Goal: Obtain resource: Download file/media

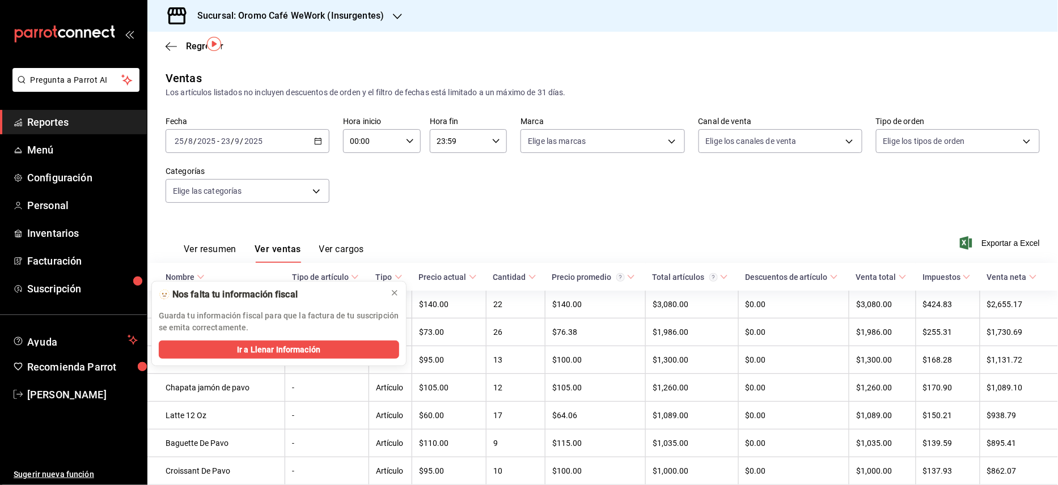
scroll to position [75, 0]
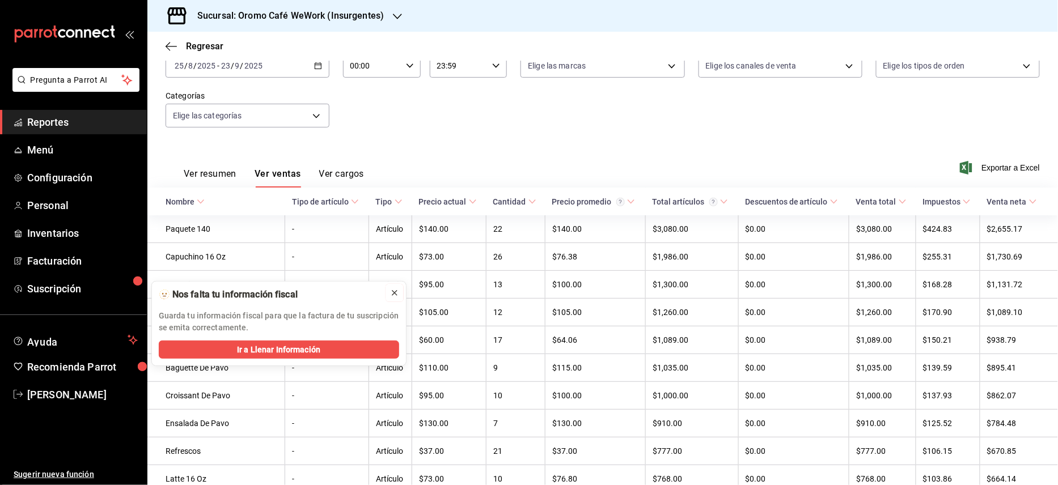
click at [395, 291] on icon at bounding box center [394, 293] width 9 height 9
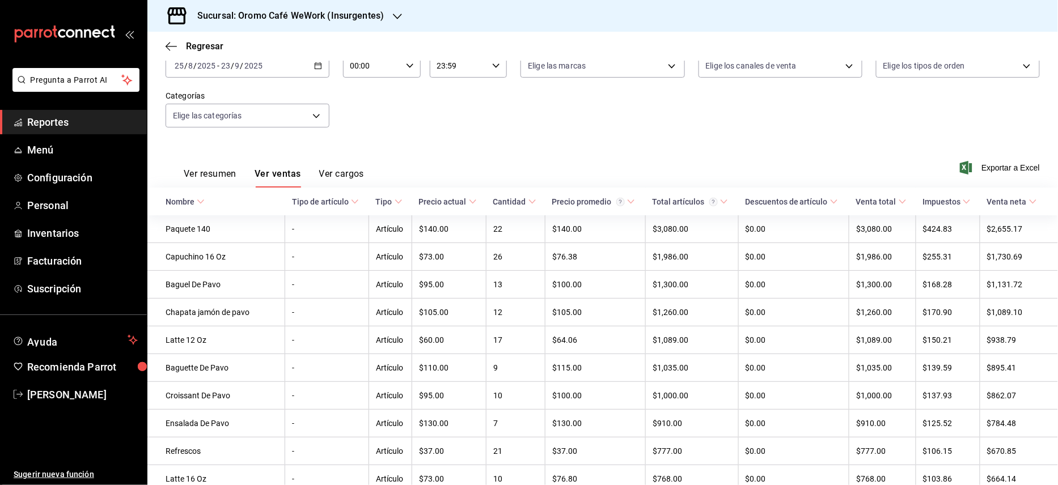
scroll to position [151, 0]
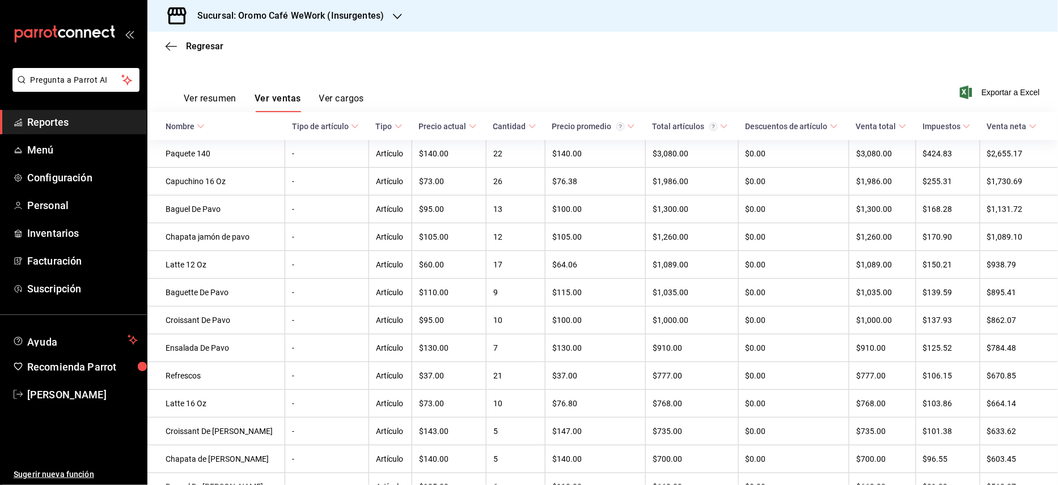
click at [527, 122] on span "Cantidad" at bounding box center [514, 126] width 43 height 9
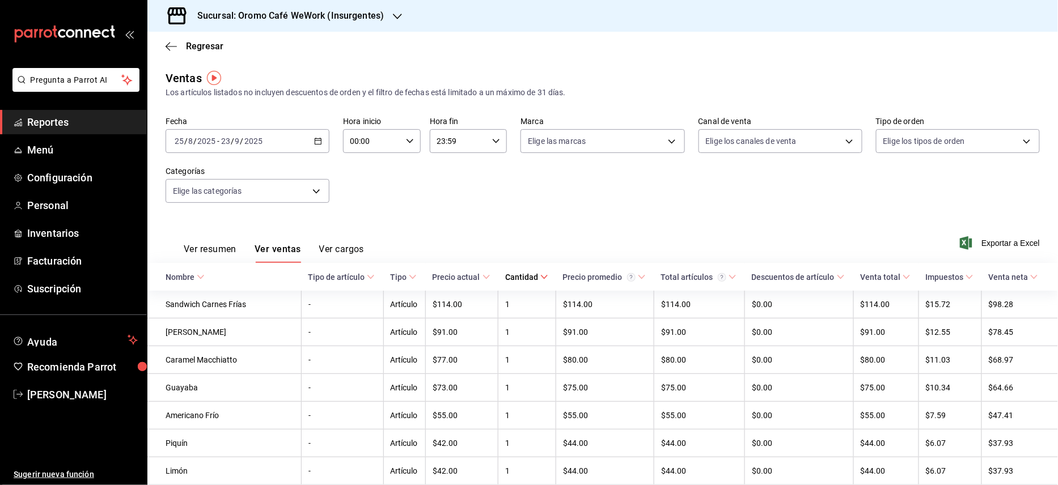
click at [540, 279] on icon at bounding box center [544, 277] width 8 height 8
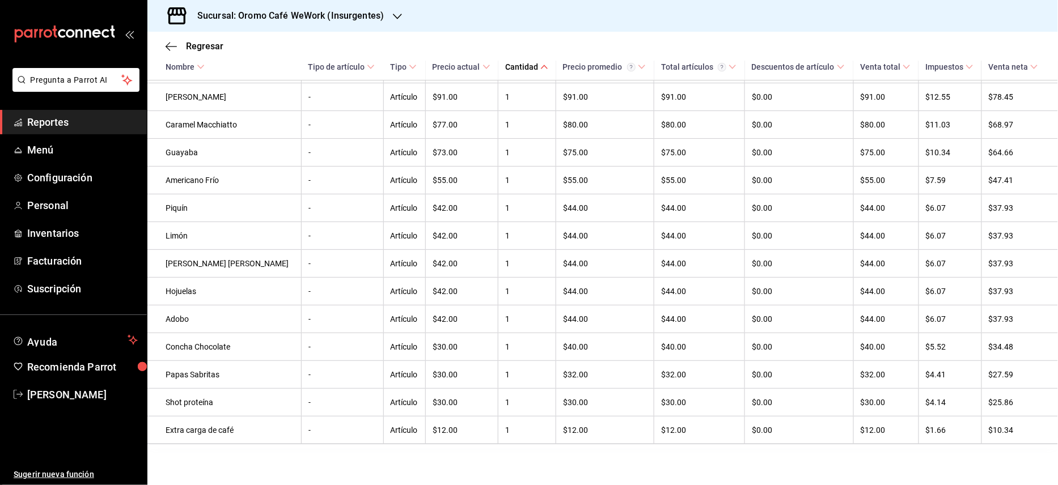
scroll to position [1504, 0]
click at [319, 10] on h3 "Sucursal: Oromo Café WeWork (Insurgentes)" at bounding box center [286, 16] width 196 height 14
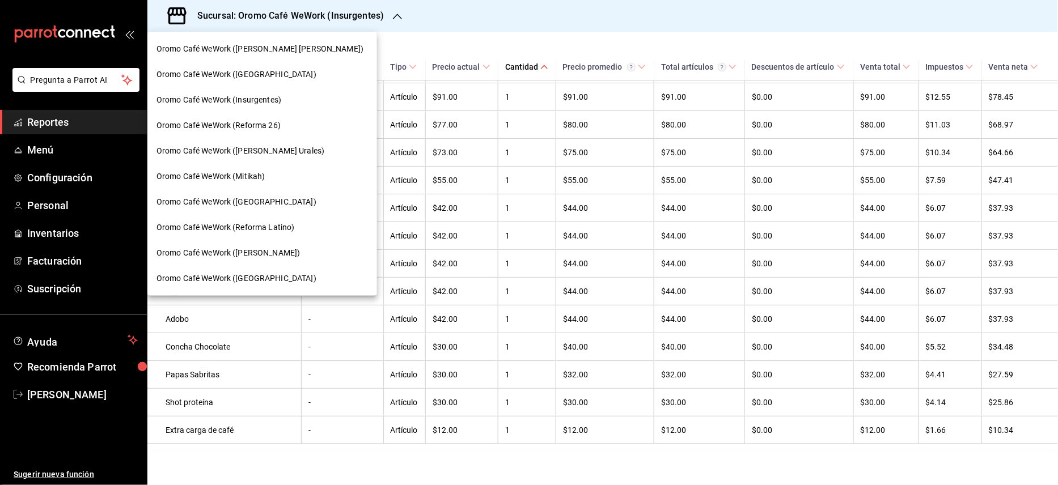
click at [241, 46] on span "Oromo Café WeWork ([PERSON_NAME] [PERSON_NAME])" at bounding box center [259, 49] width 207 height 12
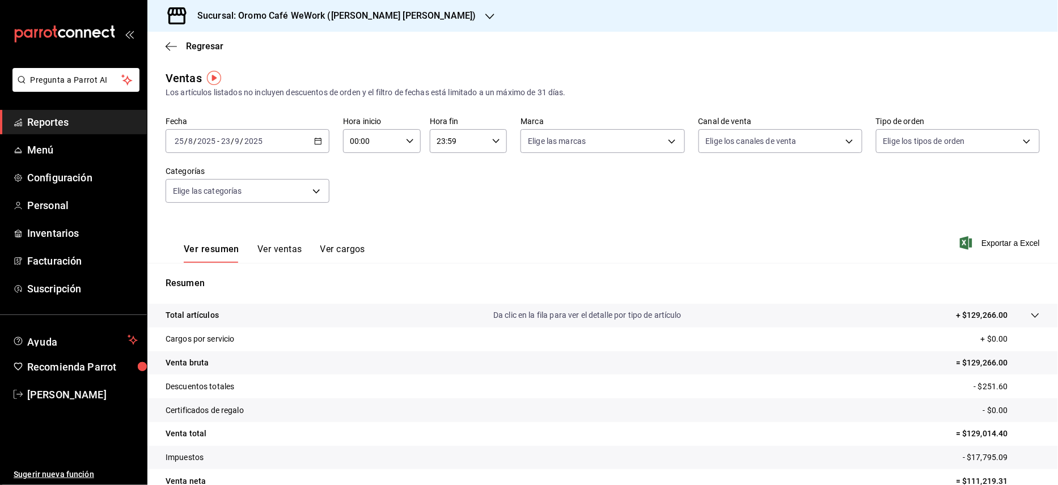
click at [279, 245] on button "Ver ventas" at bounding box center [279, 253] width 45 height 19
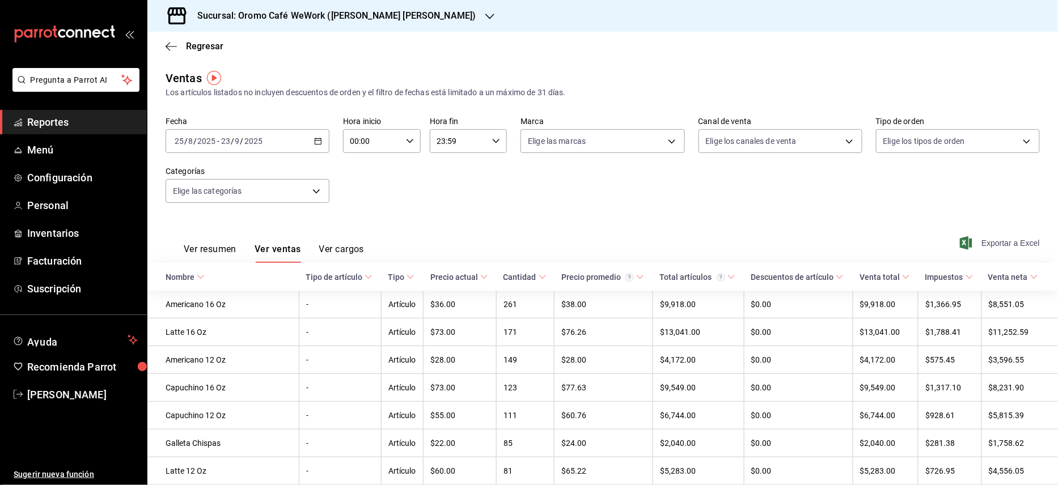
click at [975, 245] on span "Exportar a Excel" at bounding box center [1001, 243] width 78 height 14
click at [404, 16] on h3 "Sucursal: Oromo Café WeWork ([PERSON_NAME] [PERSON_NAME])" at bounding box center [332, 16] width 288 height 14
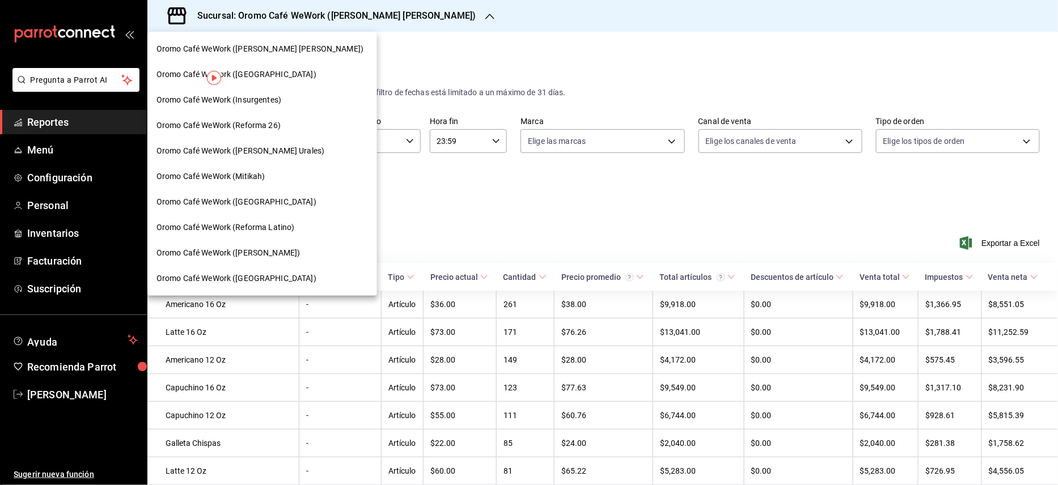
click at [275, 74] on span "Oromo Café WeWork ([GEOGRAPHIC_DATA])" at bounding box center [236, 75] width 160 height 12
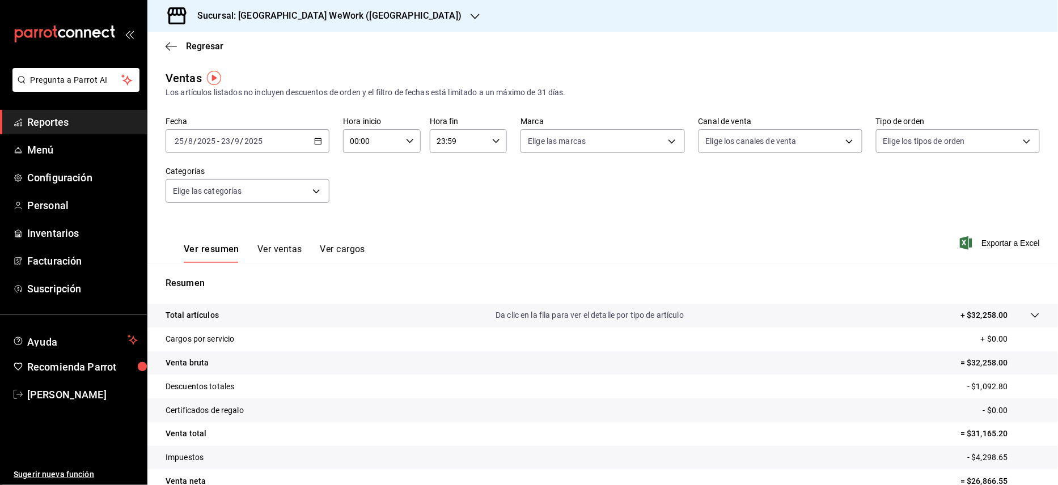
click at [271, 244] on button "Ver ventas" at bounding box center [279, 253] width 45 height 19
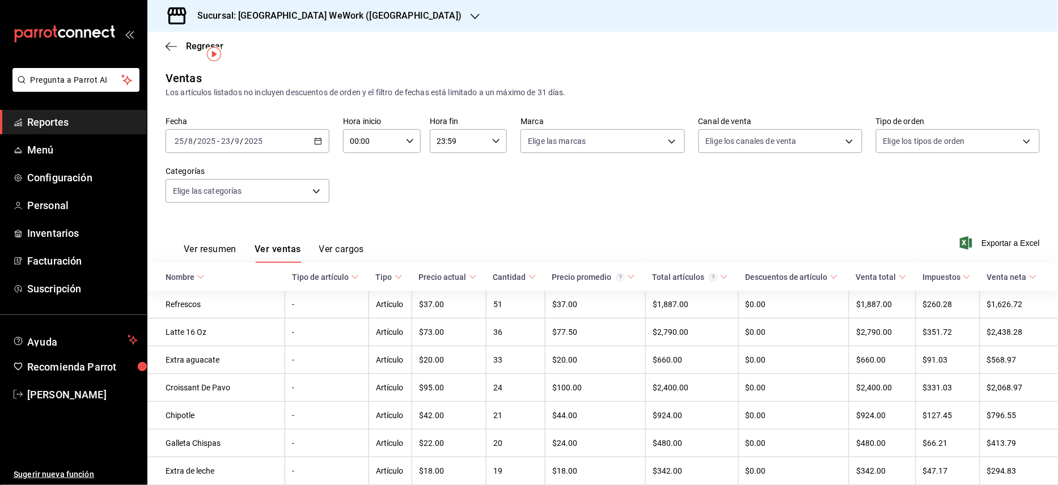
scroll to position [151, 0]
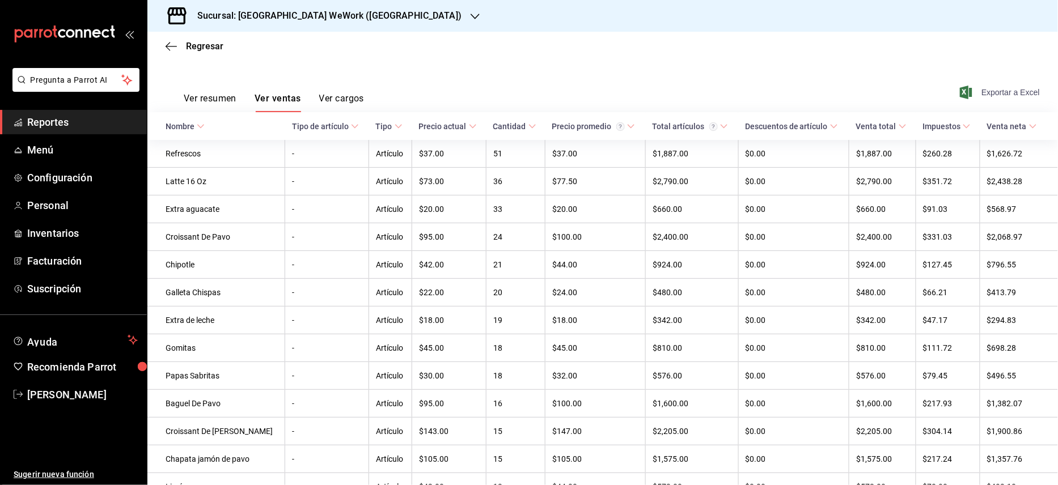
click at [1008, 91] on span "Exportar a Excel" at bounding box center [1001, 93] width 78 height 14
click at [332, 19] on h3 "Sucursal: [GEOGRAPHIC_DATA] WeWork ([GEOGRAPHIC_DATA])" at bounding box center [324, 16] width 273 height 14
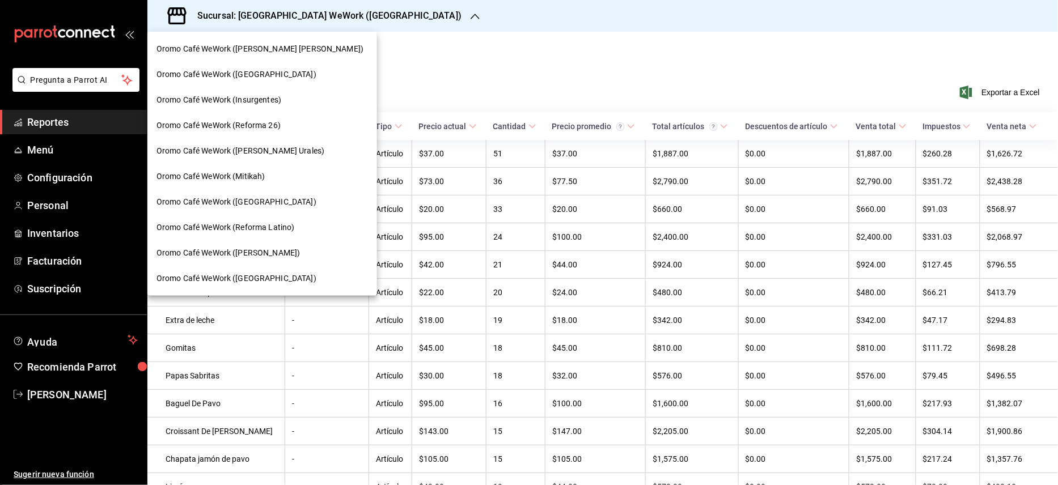
click at [263, 96] on span "Oromo Café WeWork (Insurgentes)" at bounding box center [218, 100] width 125 height 12
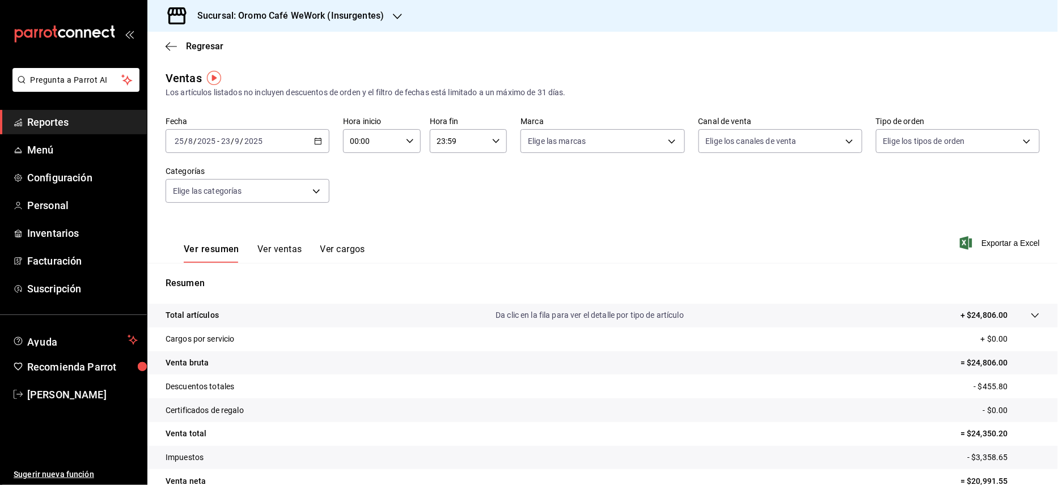
click at [268, 247] on button "Ver ventas" at bounding box center [279, 253] width 45 height 19
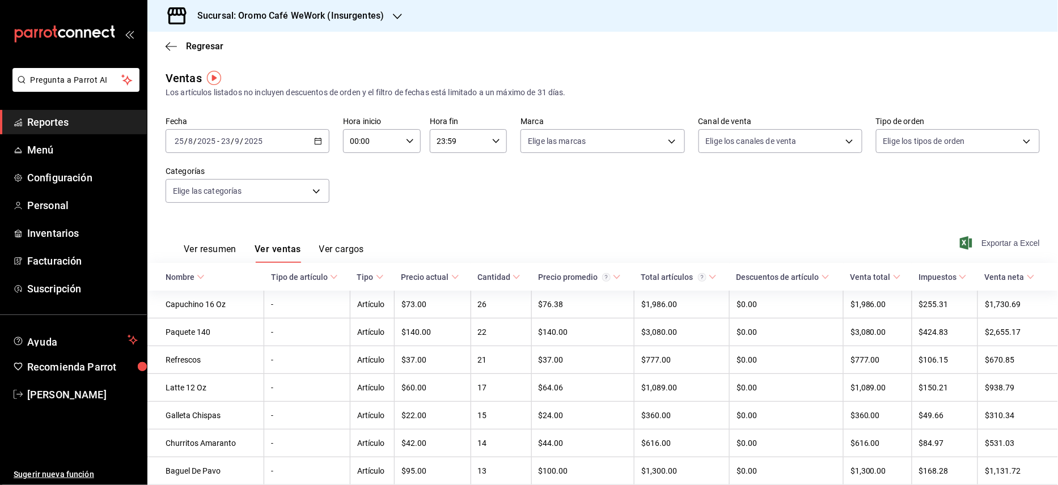
click at [989, 241] on span "Exportar a Excel" at bounding box center [1001, 243] width 78 height 14
click at [357, 25] on div "Sucursal: Oromo Café WeWork (Insurgentes)" at bounding box center [281, 16] width 250 height 32
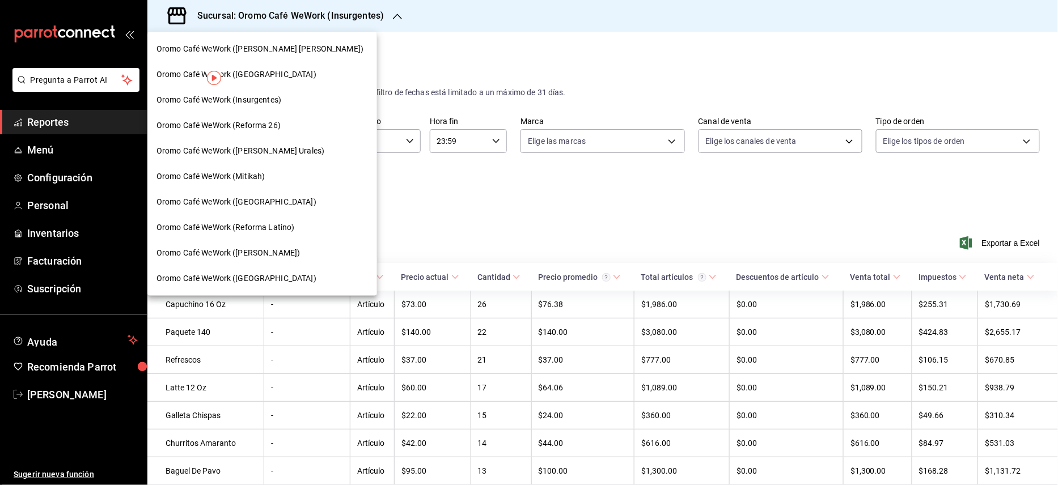
click at [273, 128] on span "Oromo Café WeWork (Reforma 26)" at bounding box center [218, 126] width 124 height 12
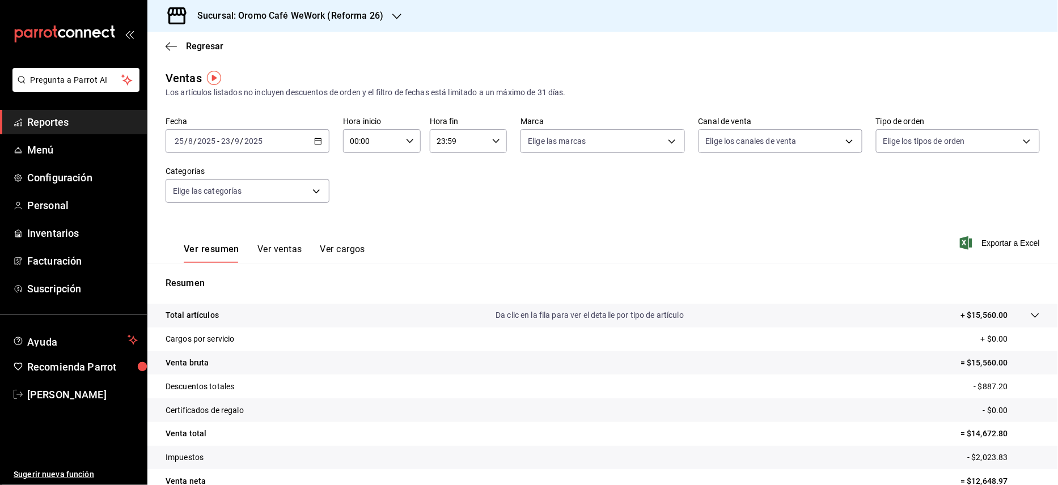
click at [282, 249] on button "Ver ventas" at bounding box center [279, 253] width 45 height 19
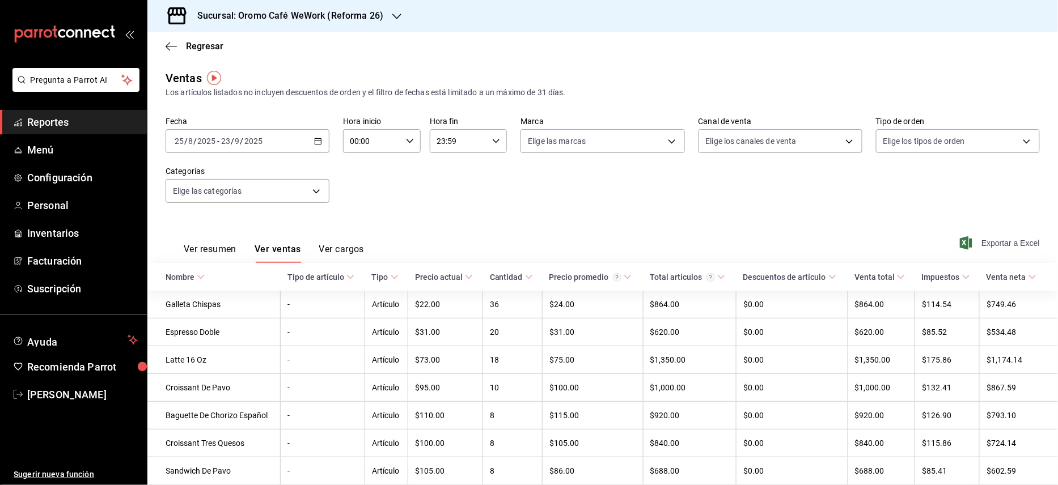
click at [1003, 241] on span "Exportar a Excel" at bounding box center [1001, 243] width 78 height 14
click at [320, 14] on h3 "Sucursal: Oromo Café WeWork (Reforma 26)" at bounding box center [285, 16] width 195 height 14
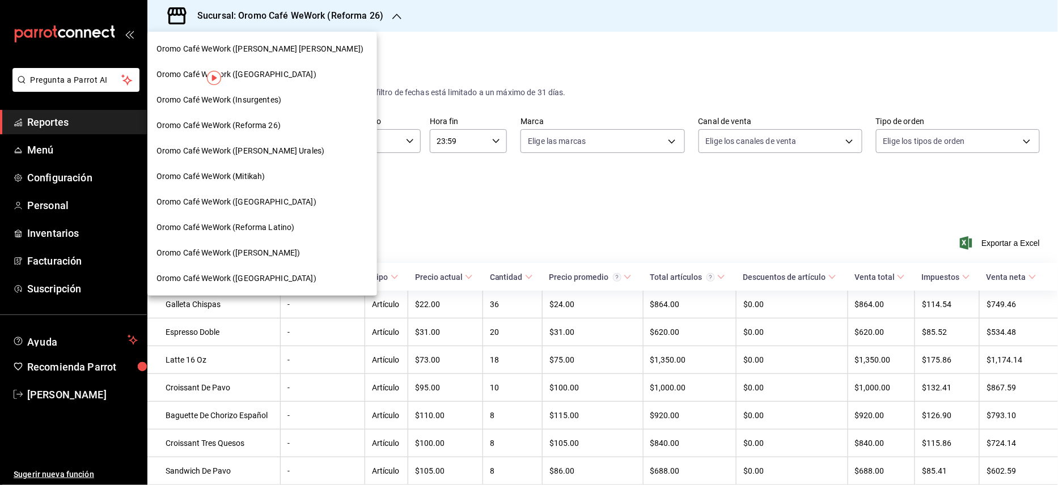
click at [258, 149] on span "Oromo Café WeWork ([PERSON_NAME] Urales)" at bounding box center [240, 151] width 168 height 12
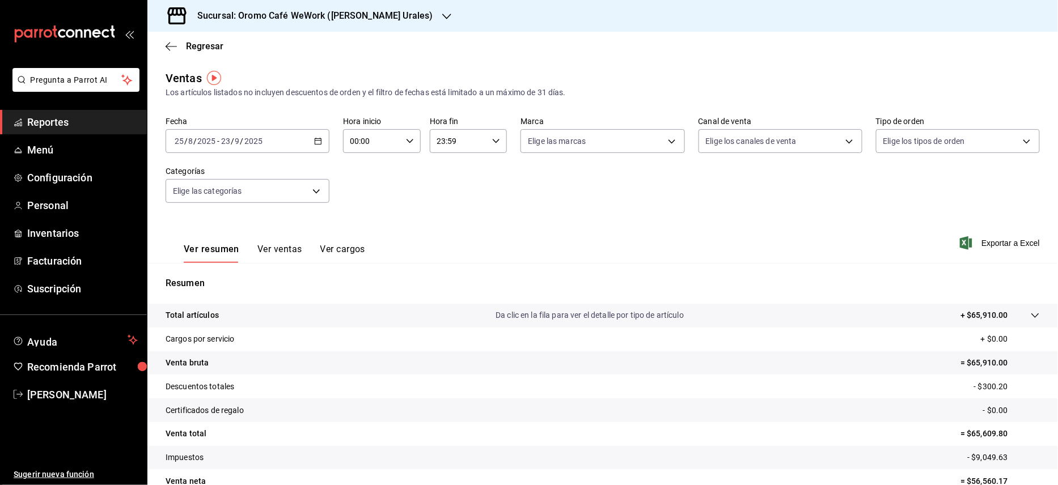
click at [283, 252] on button "Ver ventas" at bounding box center [279, 253] width 45 height 19
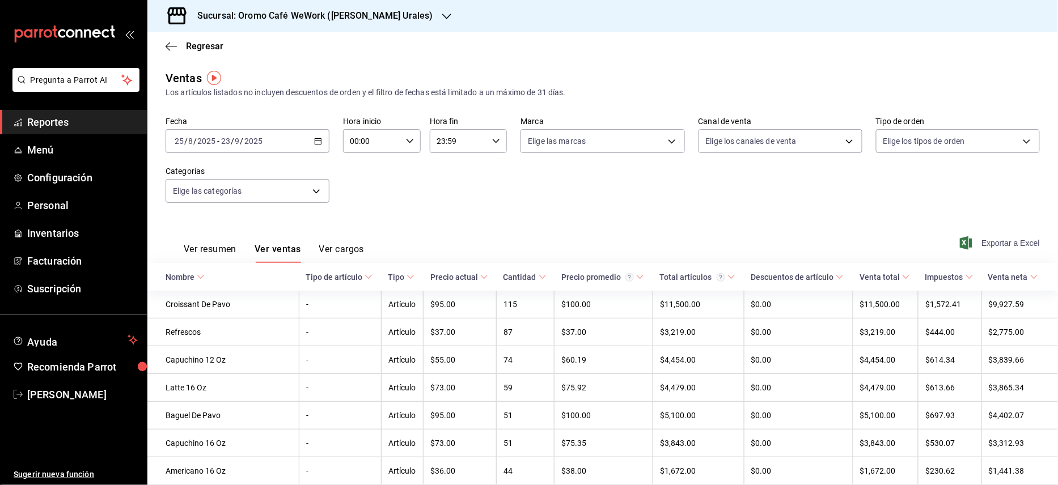
click at [976, 243] on span "Exportar a Excel" at bounding box center [1001, 243] width 78 height 14
click at [333, 14] on h3 "Sucursal: Oromo Café WeWork ([PERSON_NAME] Urales)" at bounding box center [310, 16] width 245 height 14
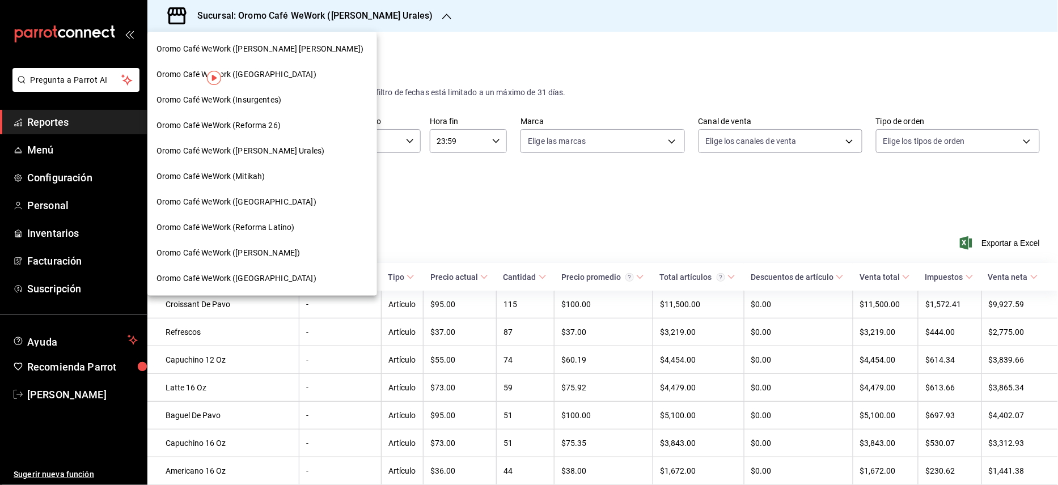
click at [272, 172] on div "Oromo Café WeWork (Mitikah)" at bounding box center [261, 177] width 211 height 12
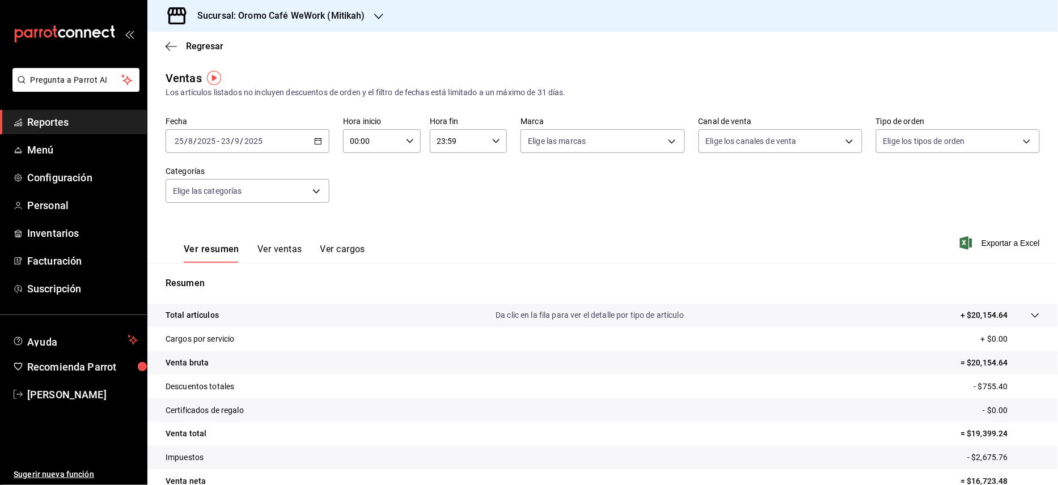
click at [286, 247] on button "Ver ventas" at bounding box center [279, 253] width 45 height 19
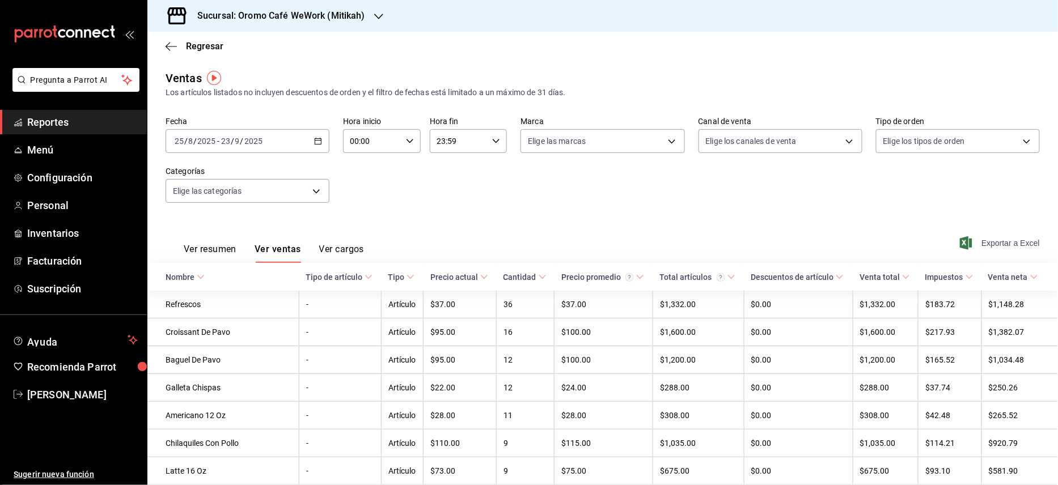
click at [994, 245] on span "Exportar a Excel" at bounding box center [1001, 243] width 78 height 14
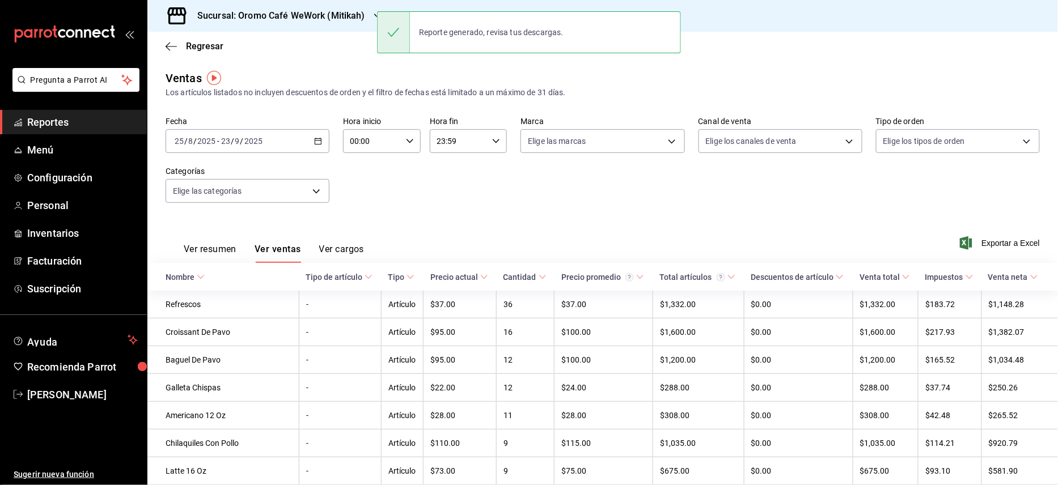
click at [270, 17] on h3 "Sucursal: Oromo Café WeWork (Mitikah)" at bounding box center [276, 16] width 177 height 14
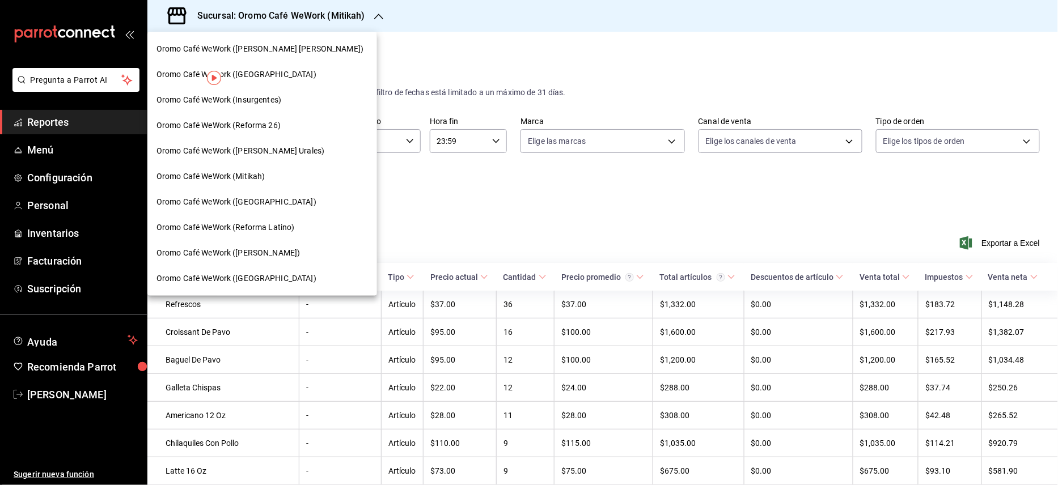
click at [255, 198] on span "Oromo Café WeWork ([GEOGRAPHIC_DATA])" at bounding box center [236, 202] width 160 height 12
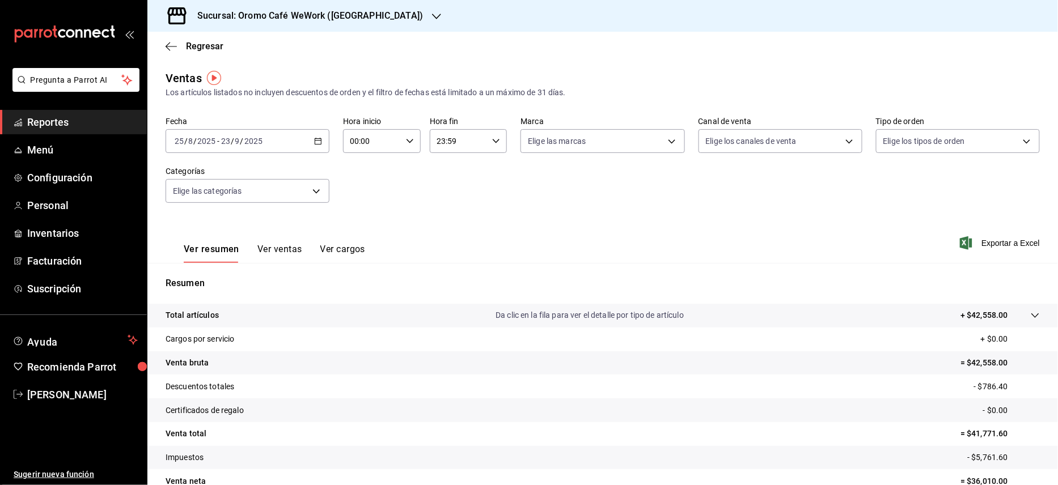
click at [300, 252] on button "Ver ventas" at bounding box center [279, 253] width 45 height 19
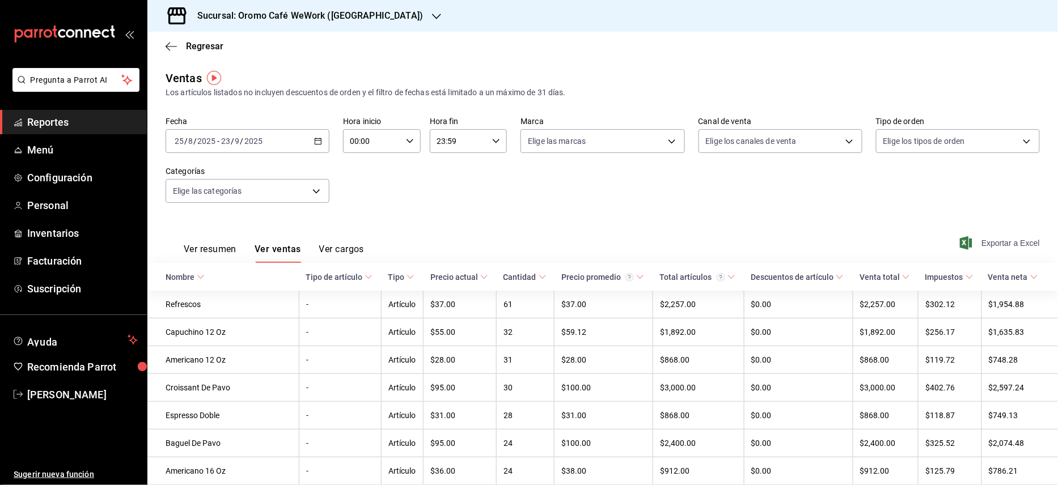
click at [980, 239] on span "Exportar a Excel" at bounding box center [1001, 243] width 78 height 14
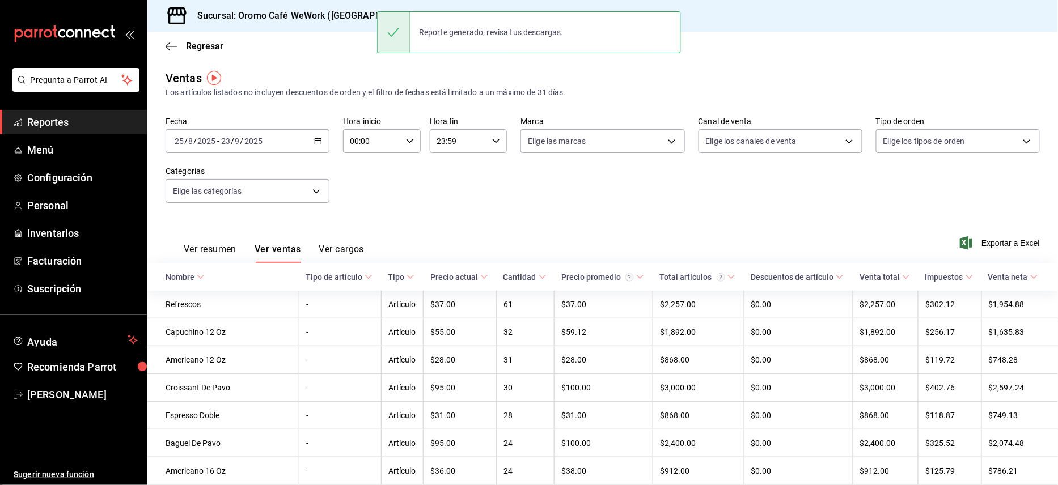
click at [336, 20] on h3 "Sucursal: Oromo Café WeWork ([GEOGRAPHIC_DATA])" at bounding box center [305, 16] width 235 height 14
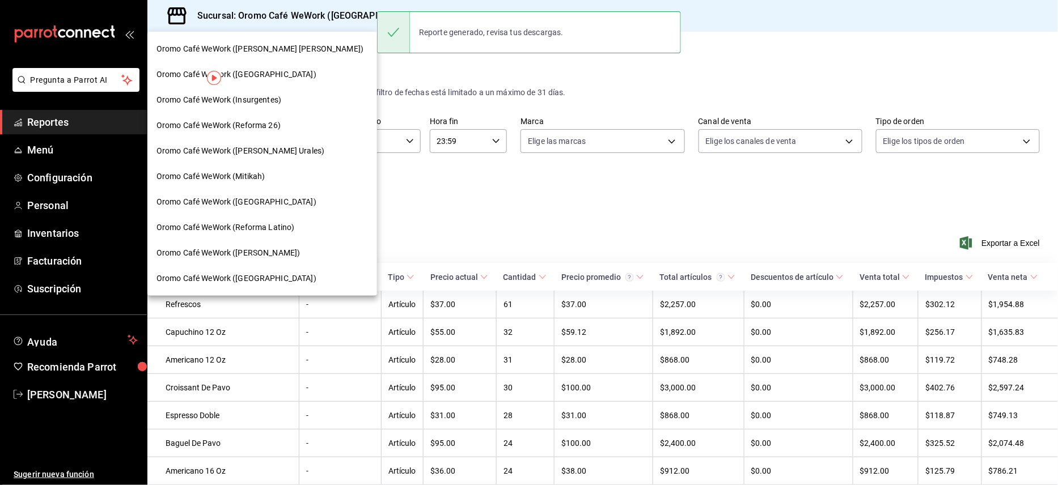
click at [282, 226] on span "Oromo Café WeWork (Reforma Latino)" at bounding box center [225, 228] width 138 height 12
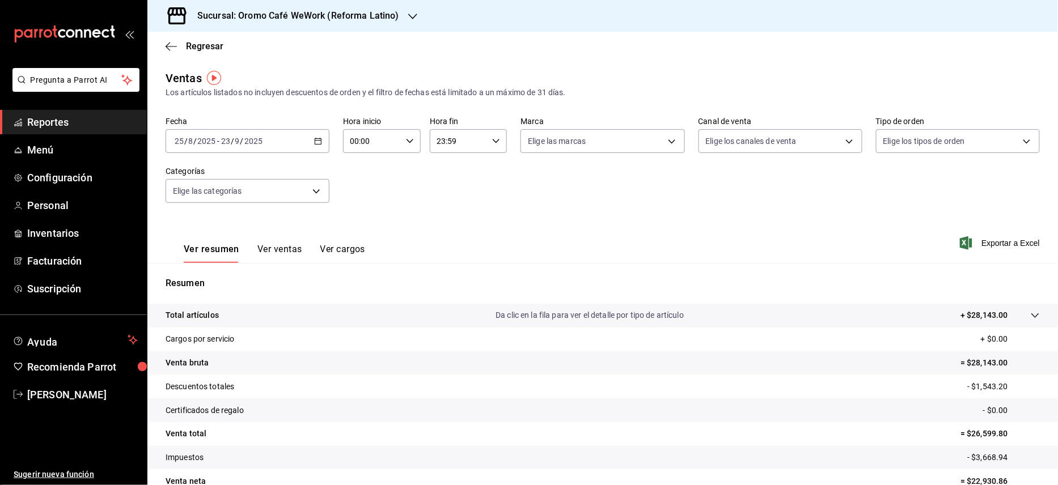
click at [288, 249] on button "Ver ventas" at bounding box center [279, 253] width 45 height 19
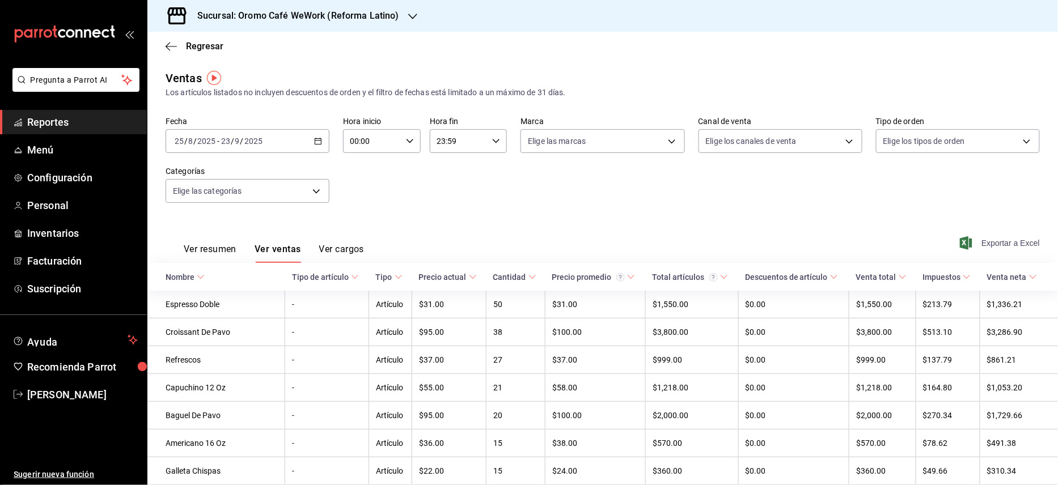
click at [982, 245] on span "Exportar a Excel" at bounding box center [1001, 243] width 78 height 14
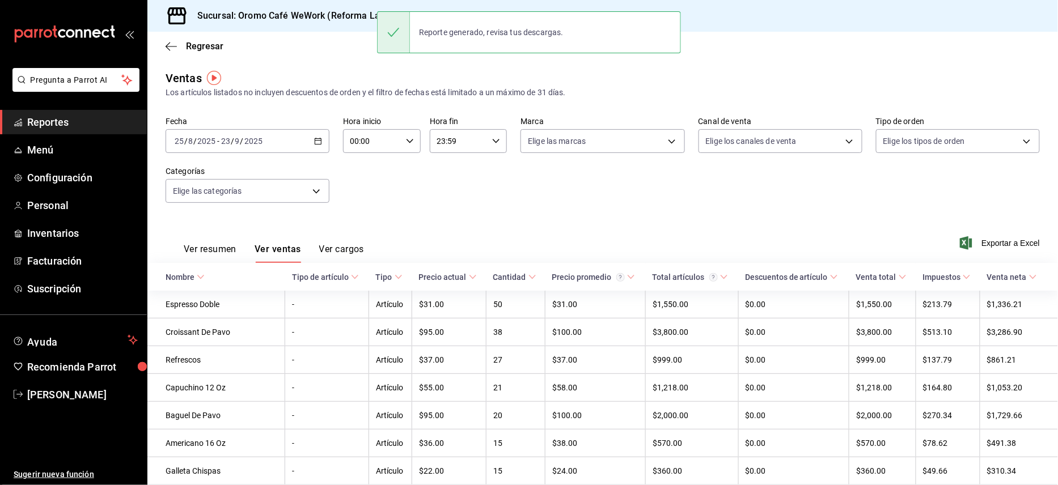
click at [266, 16] on h3 "Sucursal: Oromo Café WeWork (Reforma Latino)" at bounding box center [293, 16] width 211 height 14
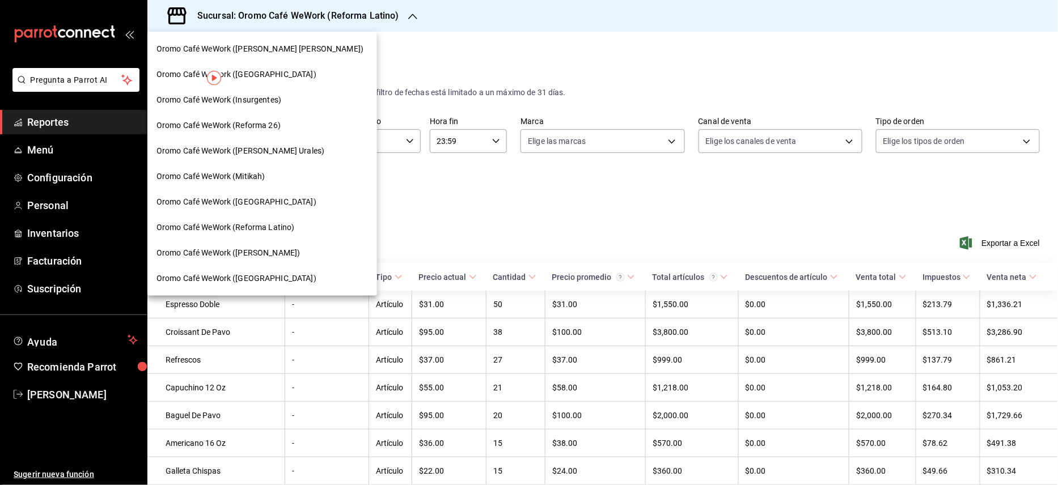
click at [212, 253] on span "Oromo Café WeWork ([PERSON_NAME])" at bounding box center [227, 253] width 143 height 12
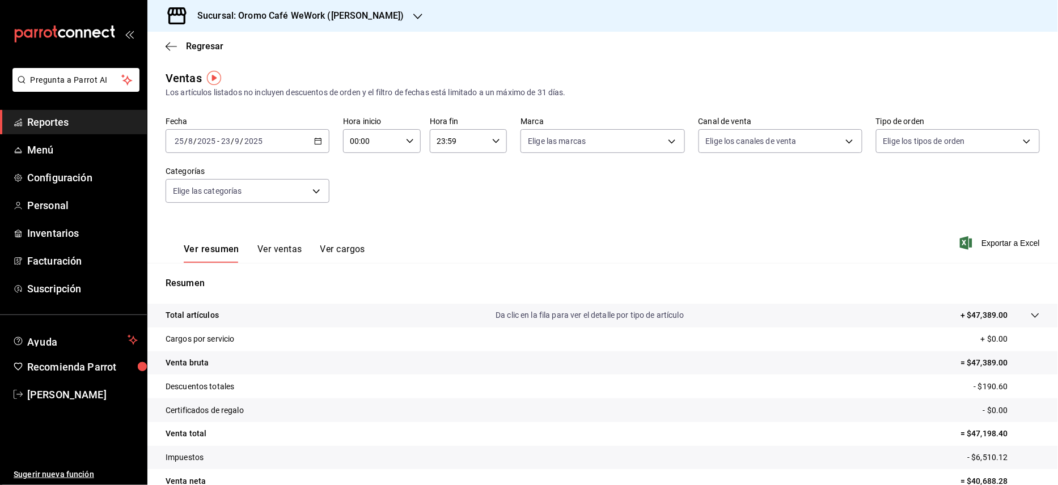
click at [286, 250] on button "Ver ventas" at bounding box center [279, 253] width 45 height 19
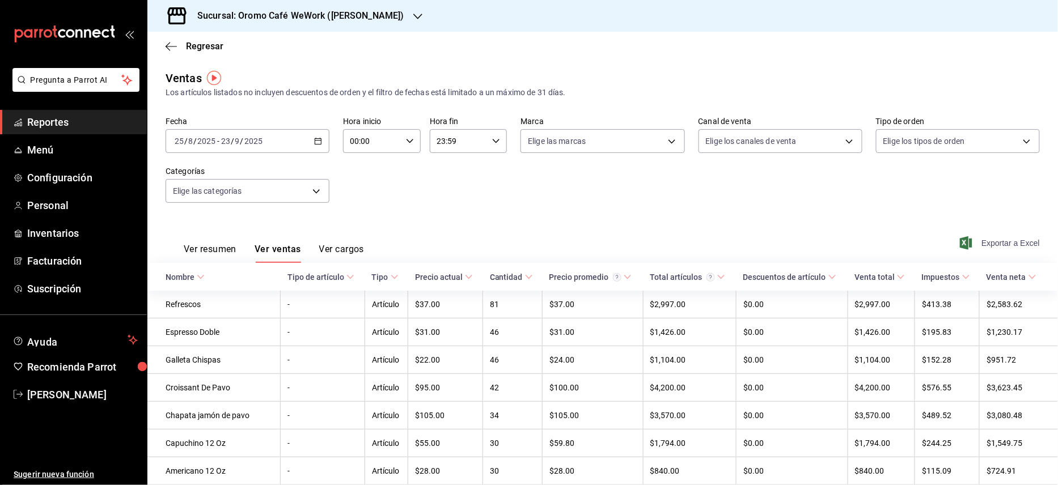
click at [995, 245] on span "Exportar a Excel" at bounding box center [1001, 243] width 78 height 14
click at [404, 19] on h3 "Sucursal: Oromo Café WeWork ([PERSON_NAME])" at bounding box center [296, 16] width 216 height 14
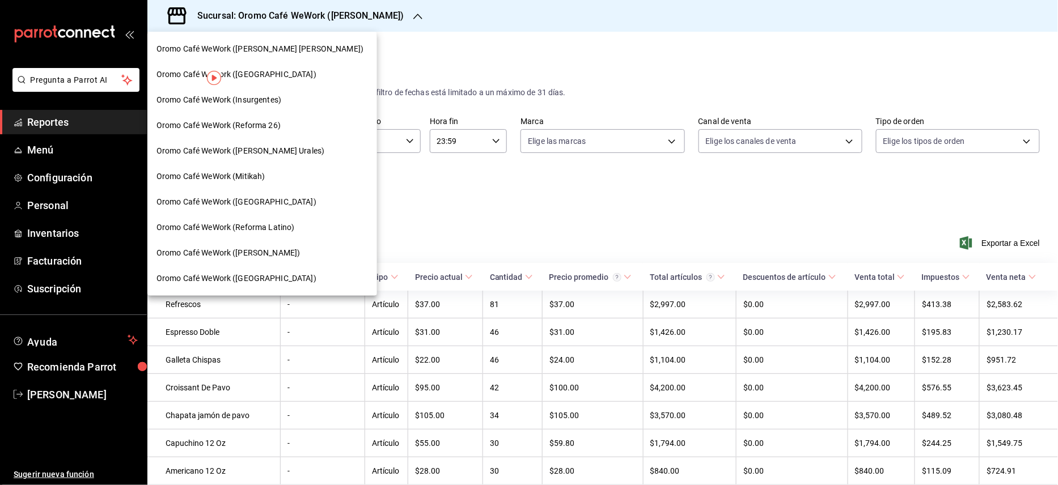
click at [241, 282] on span "Oromo Café WeWork ([GEOGRAPHIC_DATA])" at bounding box center [236, 279] width 160 height 12
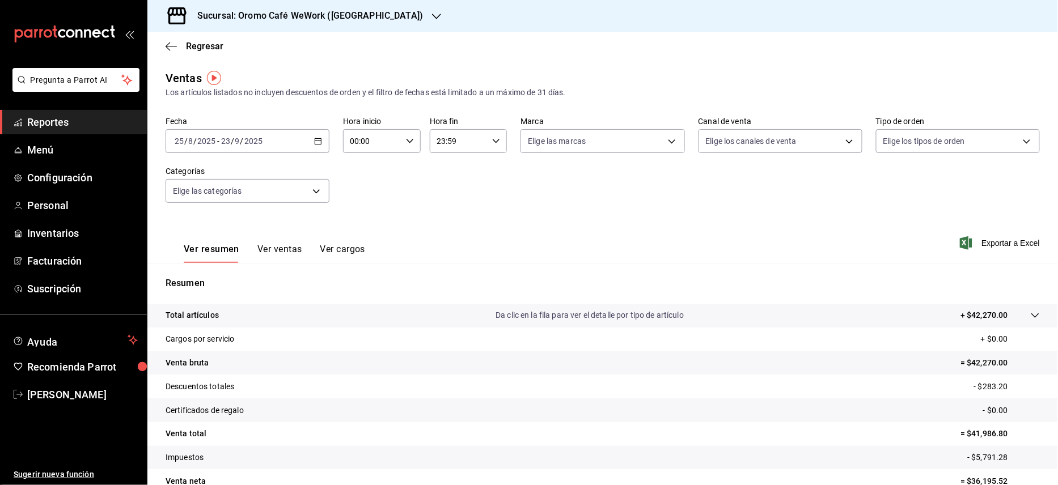
click at [283, 243] on div "Ver resumen Ver ventas Ver cargos" at bounding box center [266, 246] width 200 height 33
drag, startPoint x: 283, startPoint y: 243, endPoint x: 285, endPoint y: 252, distance: 9.7
click at [285, 252] on button "Ver ventas" at bounding box center [279, 253] width 45 height 19
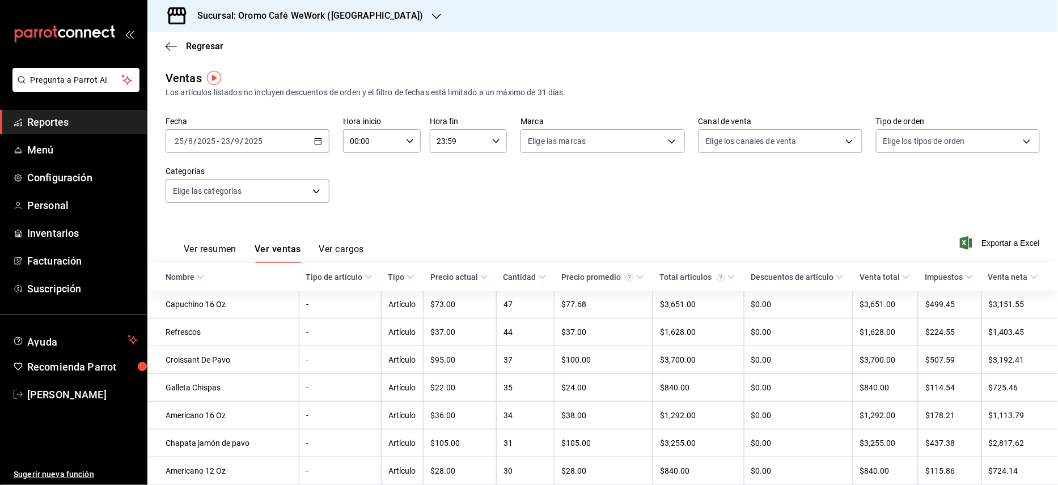
click at [993, 234] on div "Ver resumen Ver ventas Ver cargos Exportar a Excel" at bounding box center [602, 240] width 910 height 46
click at [982, 248] on span "Exportar a Excel" at bounding box center [1001, 243] width 78 height 14
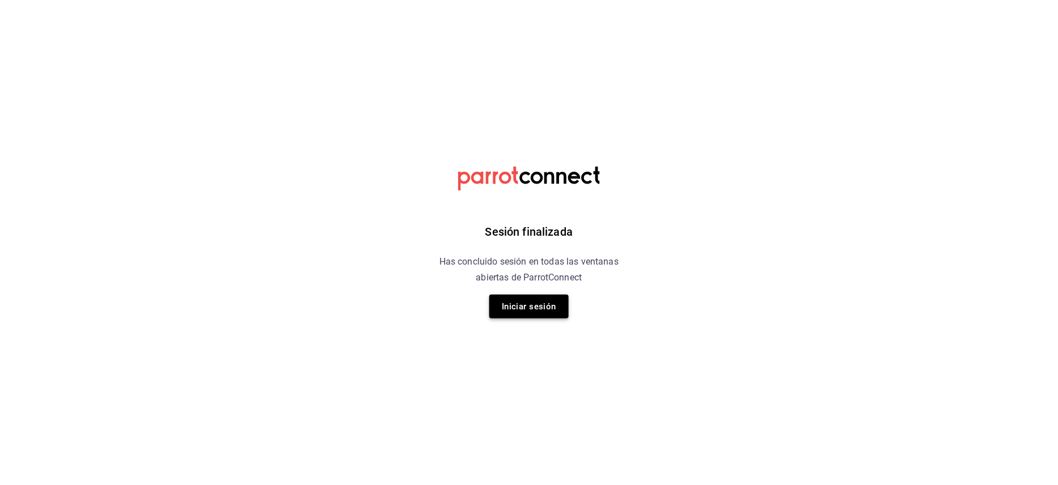
click at [511, 307] on button "Iniciar sesión" at bounding box center [528, 307] width 79 height 24
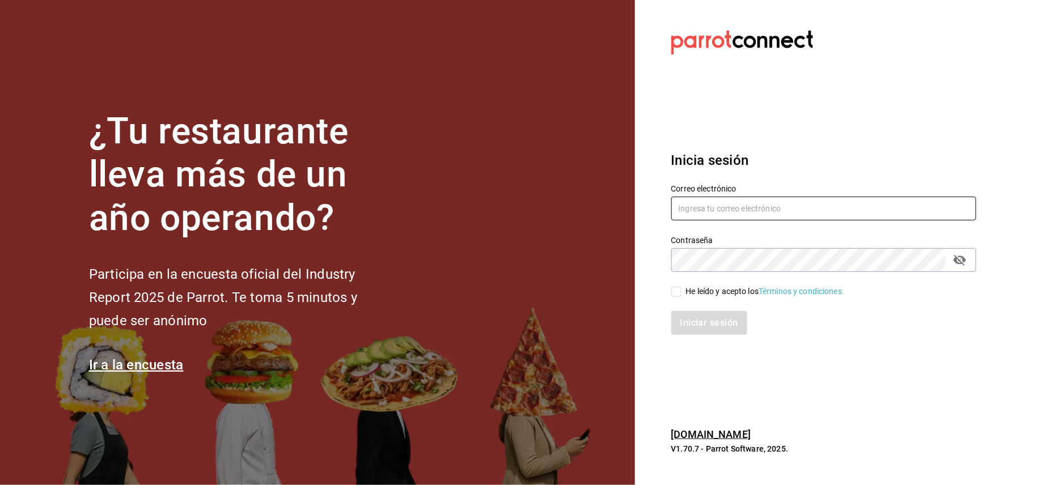
type input "[PERSON_NAME][EMAIL_ADDRESS][DOMAIN_NAME]"
